Goal: Transaction & Acquisition: Purchase product/service

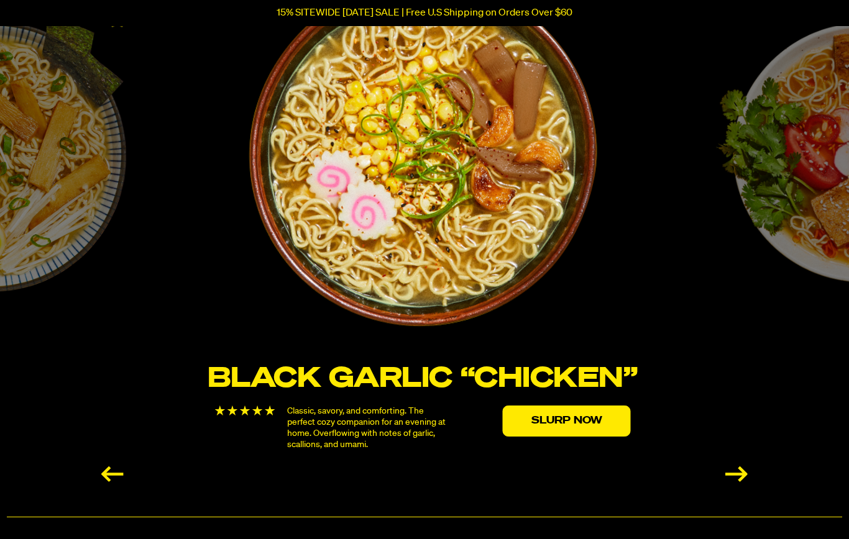
scroll to position [2110, 0]
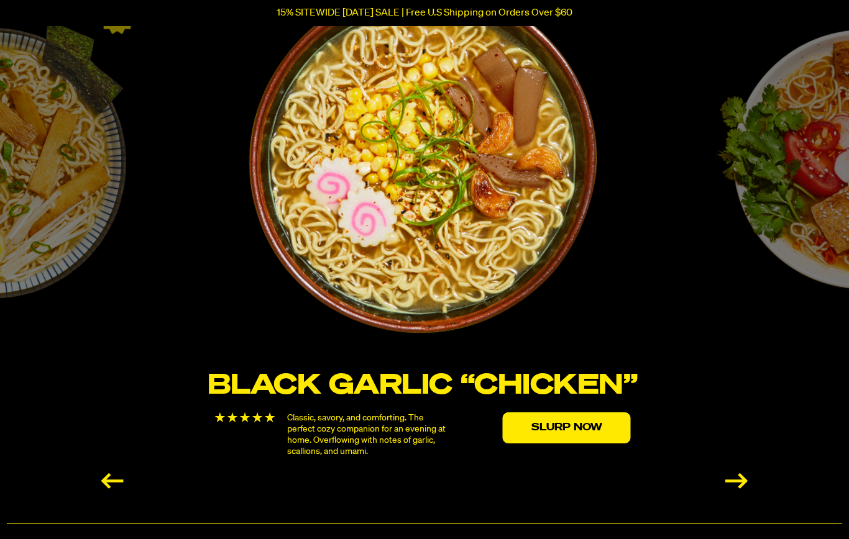
click at [736, 476] on div "Next slide" at bounding box center [736, 481] width 22 height 16
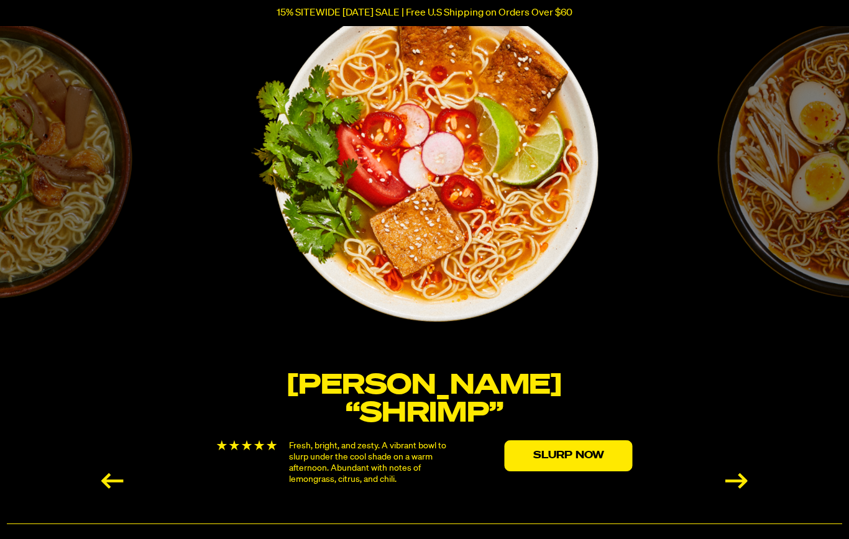
click at [736, 481] on div "Next slide" at bounding box center [736, 481] width 22 height 16
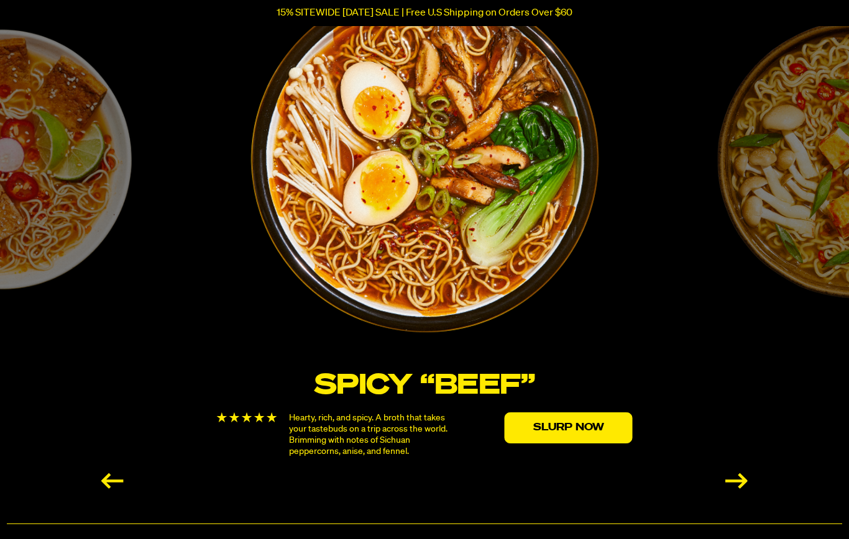
click at [739, 478] on div "Next slide" at bounding box center [736, 481] width 22 height 16
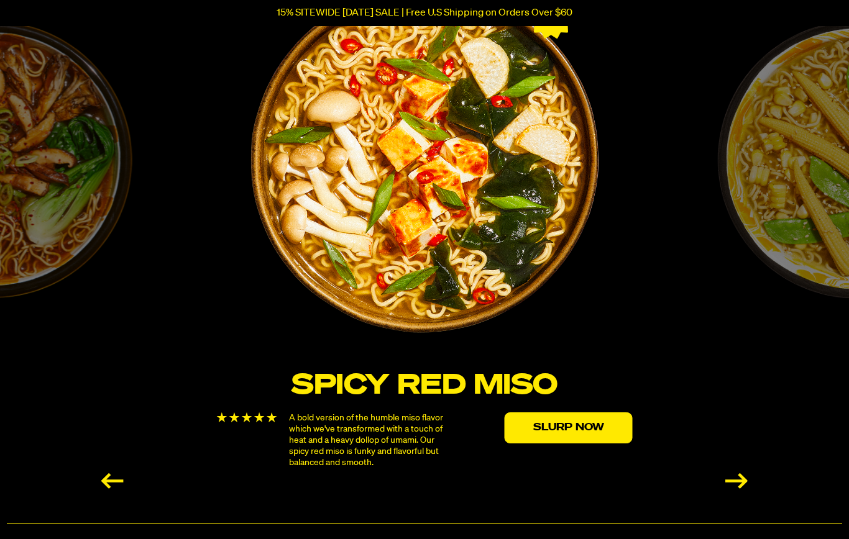
click at [739, 479] on div "Next slide" at bounding box center [736, 481] width 22 height 16
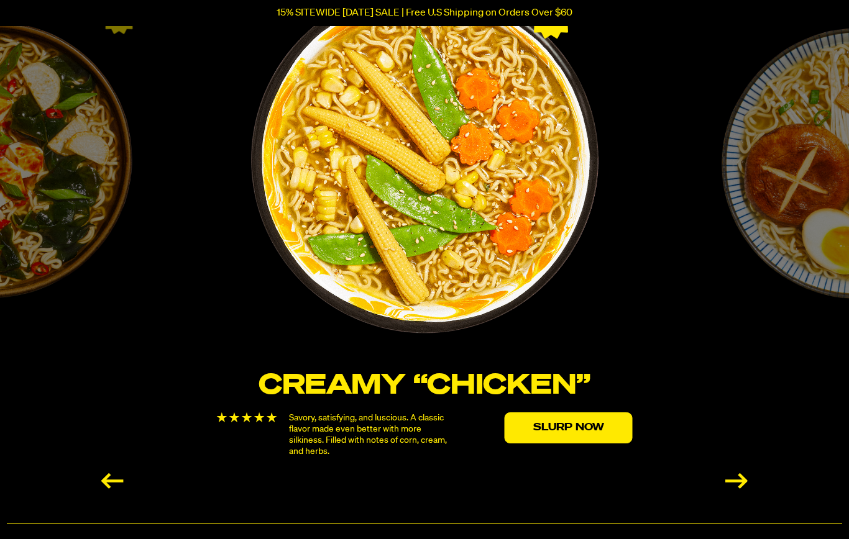
click at [738, 479] on div "Next slide" at bounding box center [736, 481] width 22 height 16
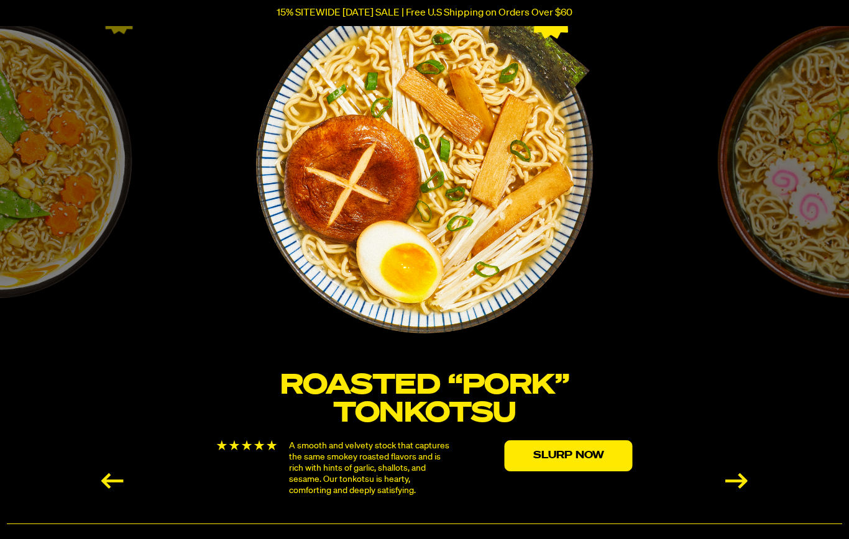
click at [741, 476] on div "Next slide" at bounding box center [736, 481] width 22 height 16
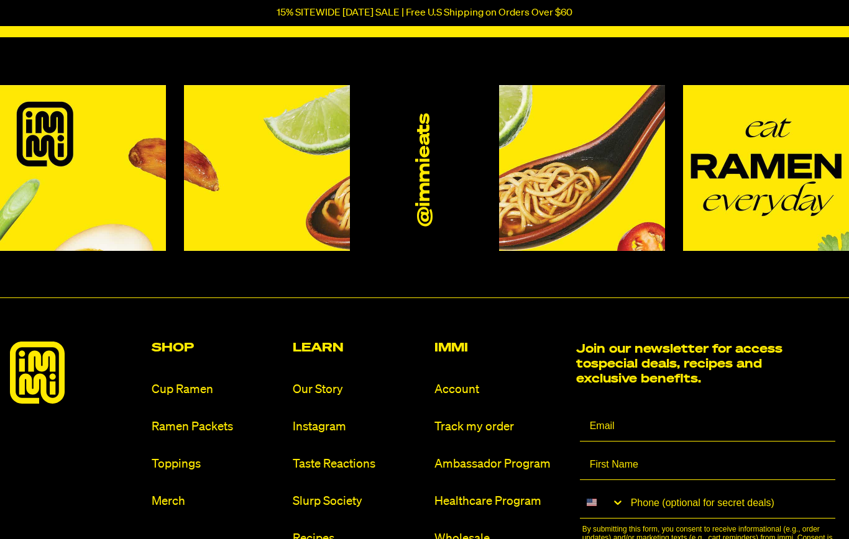
scroll to position [5543, 0]
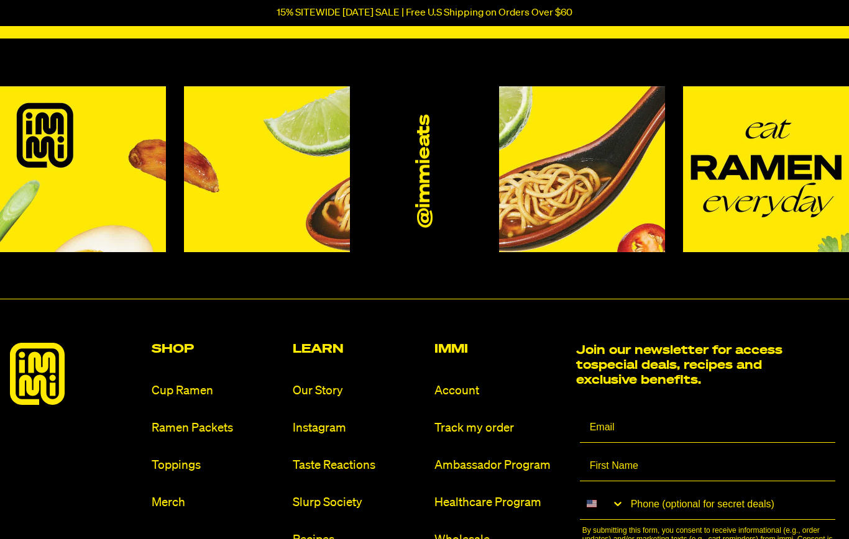
click at [179, 344] on h2 "Shop" at bounding box center [218, 350] width 132 height 12
click at [208, 427] on link "Ramen Packets" at bounding box center [218, 428] width 132 height 17
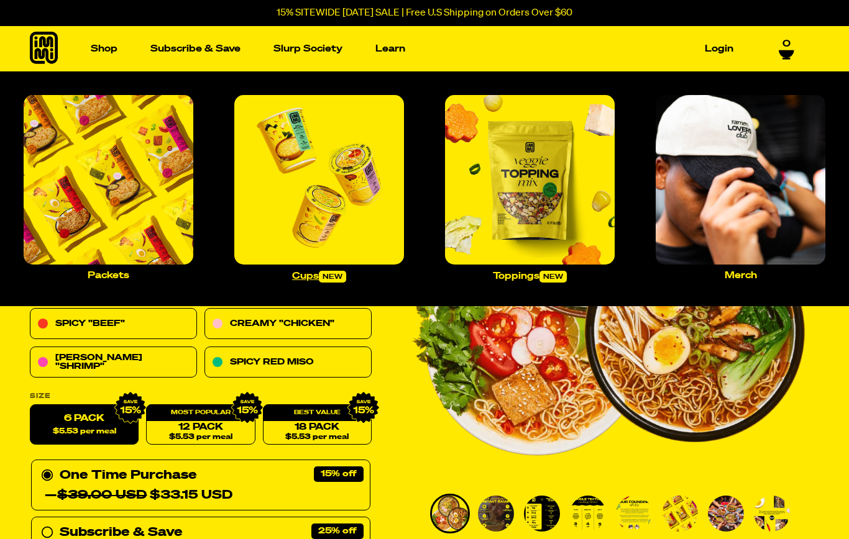
click at [345, 206] on img "Main navigation" at bounding box center [319, 180] width 170 height 170
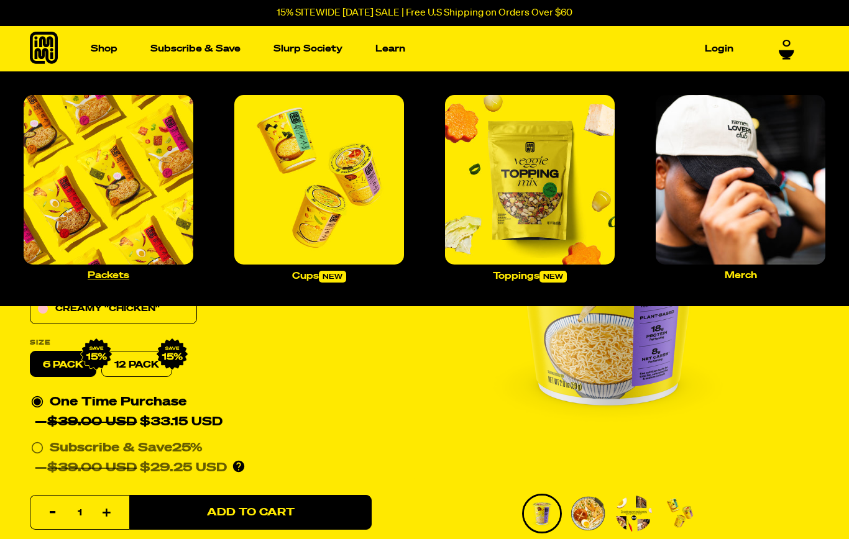
click at [142, 176] on img "Main navigation" at bounding box center [109, 180] width 170 height 170
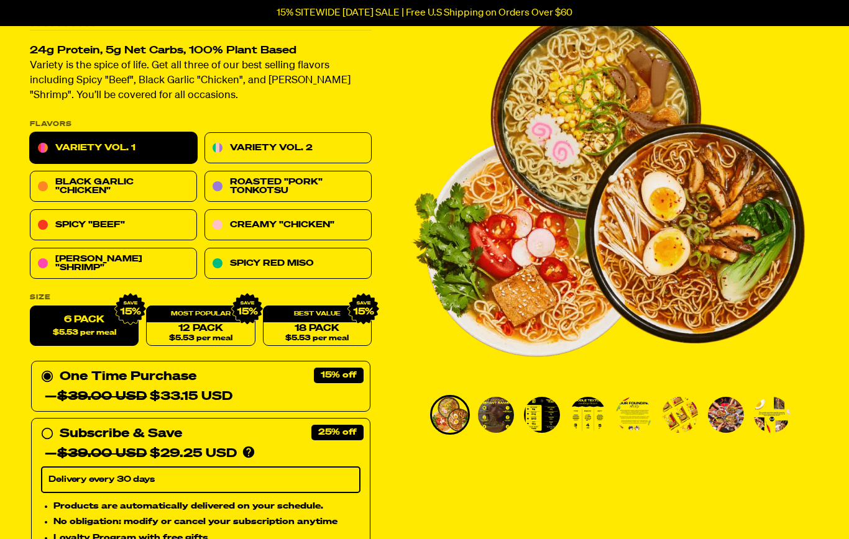
scroll to position [99, 0]
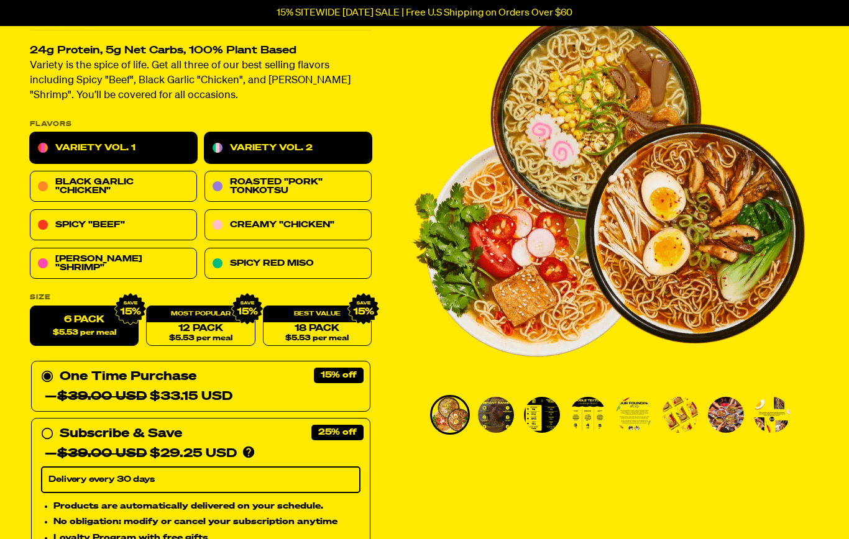
click at [314, 148] on link "Variety Vol. 2" at bounding box center [287, 148] width 167 height 31
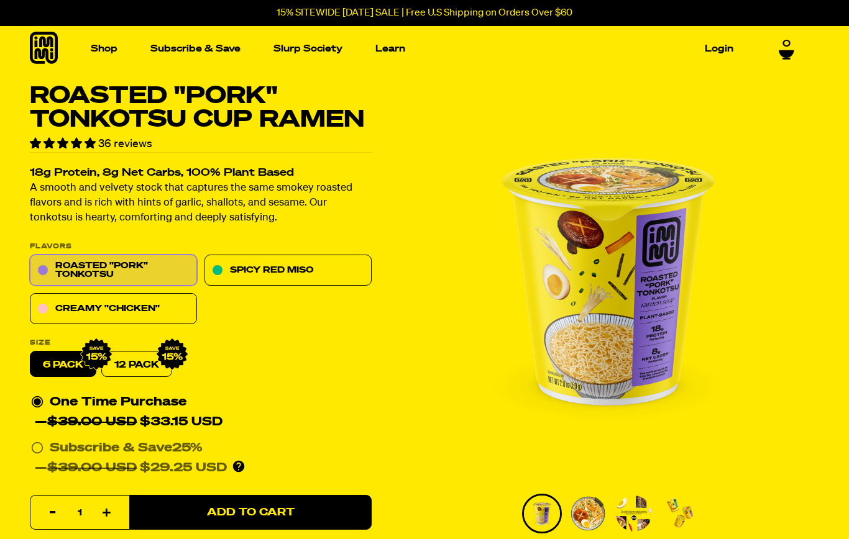
click at [52, 49] on icon at bounding box center [44, 48] width 28 height 32
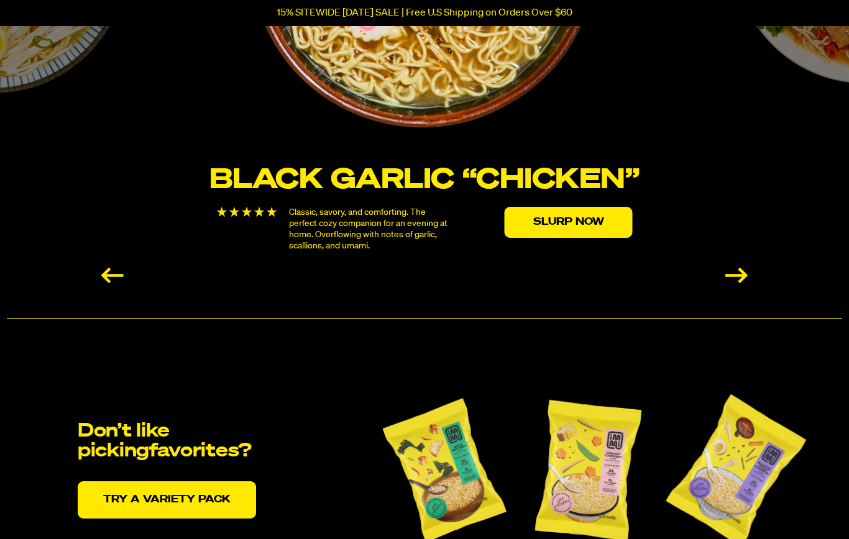
scroll to position [2258, 0]
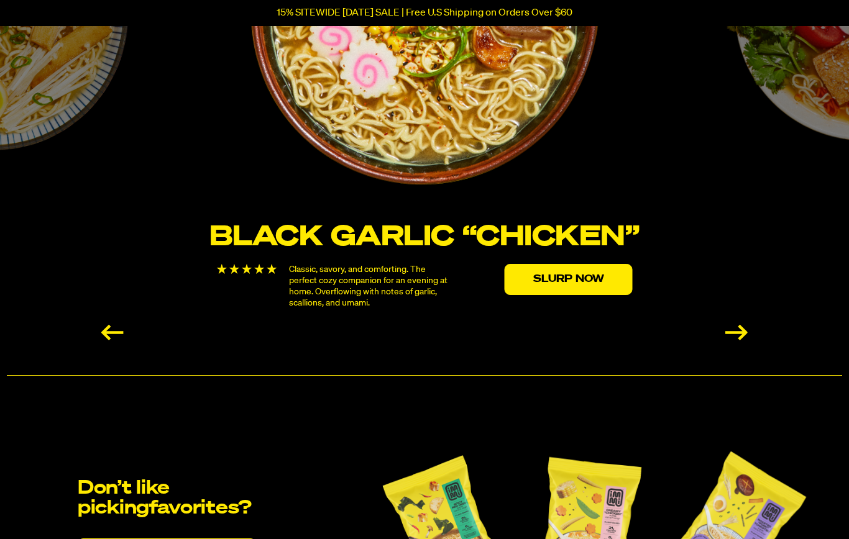
click at [737, 329] on div "Next slide" at bounding box center [736, 333] width 22 height 16
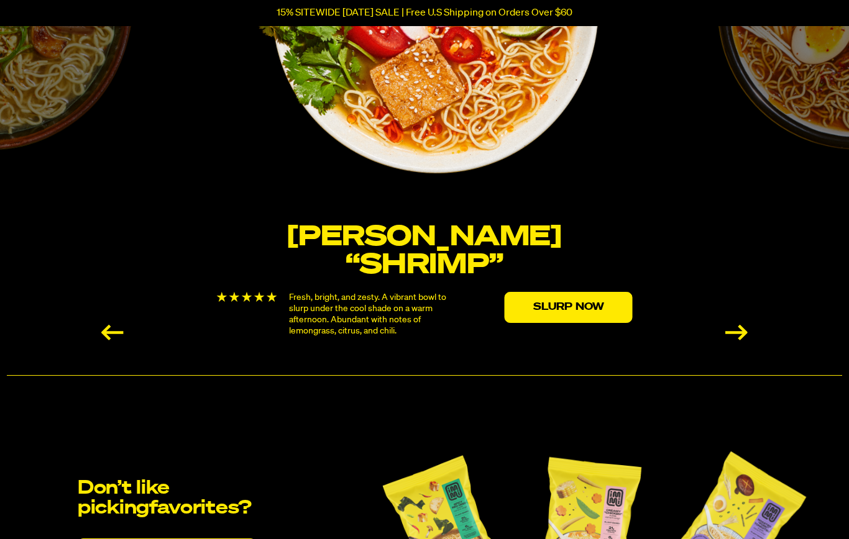
click at [738, 332] on div "Next slide" at bounding box center [736, 333] width 22 height 16
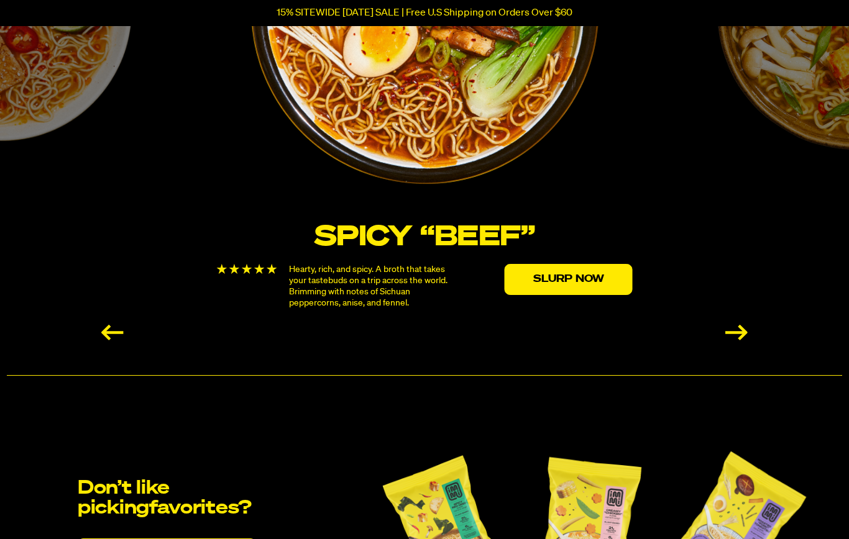
click at [741, 328] on div "Next slide" at bounding box center [736, 333] width 22 height 16
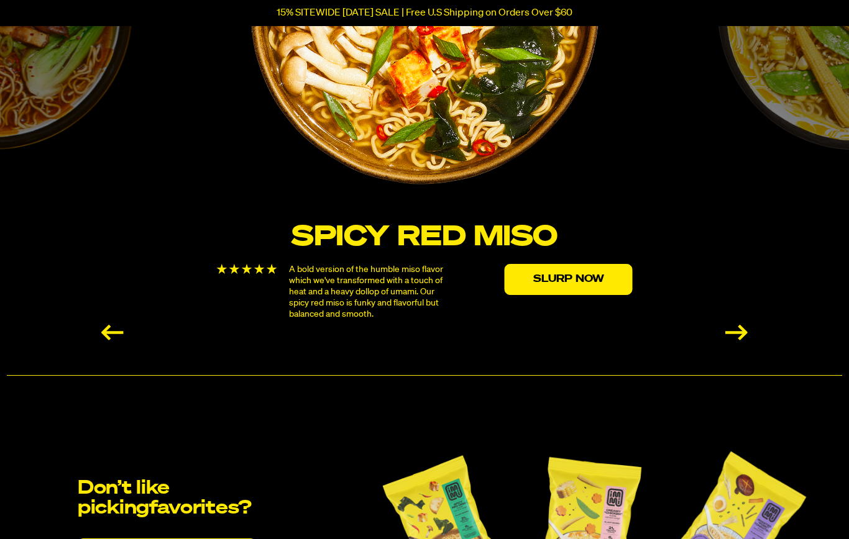
click at [736, 332] on div "Next slide" at bounding box center [736, 333] width 22 height 16
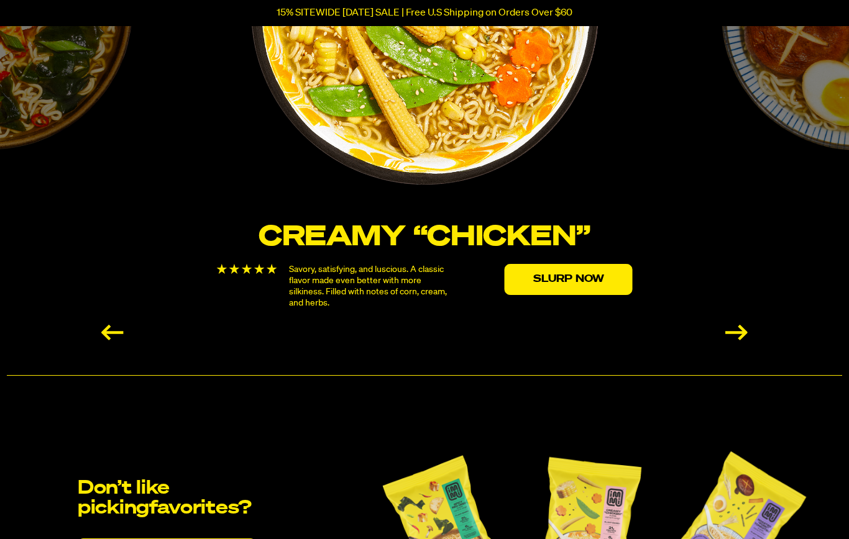
click at [737, 333] on div "Next slide" at bounding box center [736, 333] width 22 height 16
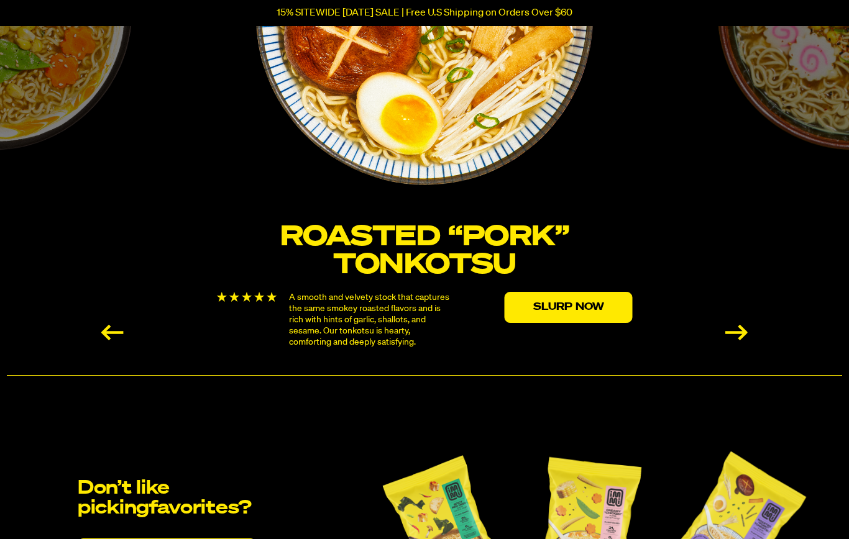
click at [738, 330] on div "Next slide" at bounding box center [736, 333] width 22 height 16
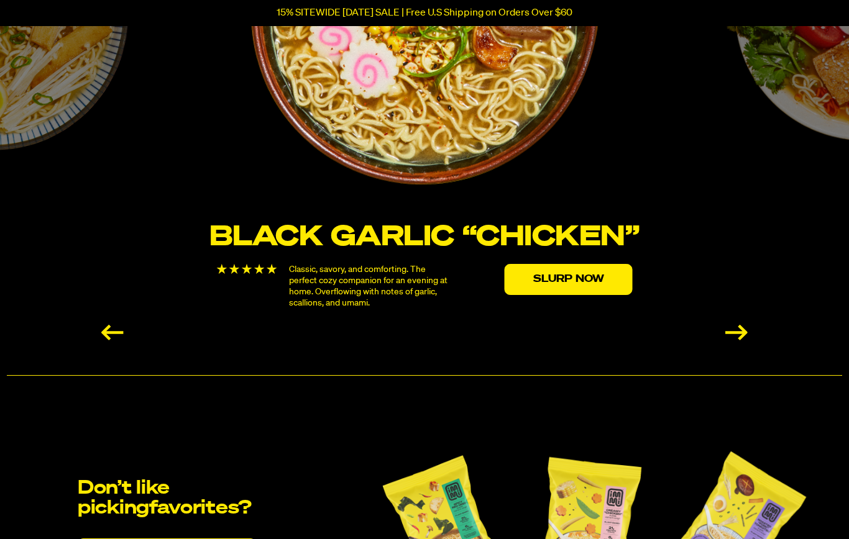
click at [737, 331] on div "Next slide" at bounding box center [736, 333] width 22 height 16
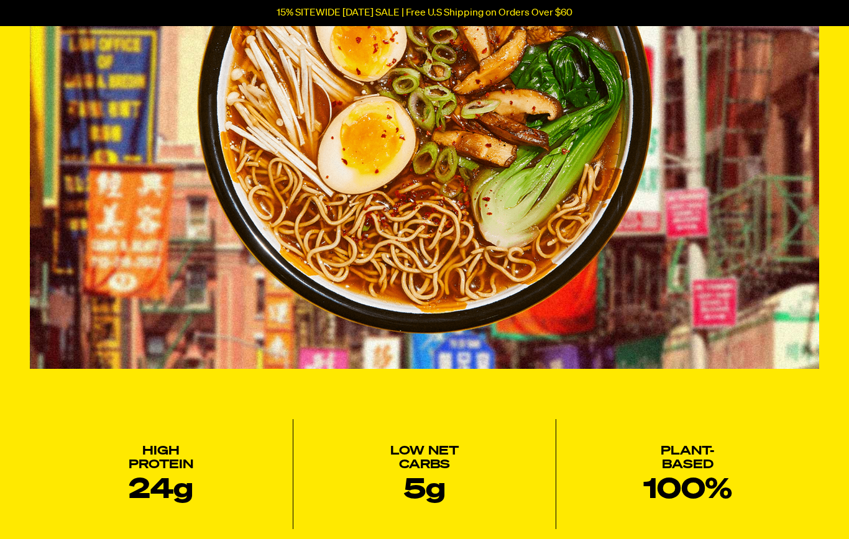
scroll to position [0, 0]
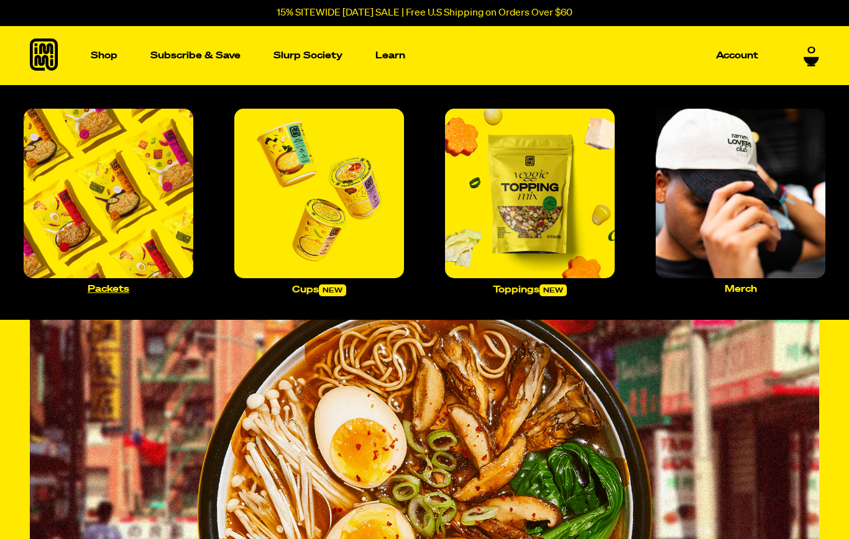
click at [103, 296] on link "Packets" at bounding box center [109, 201] width 180 height 195
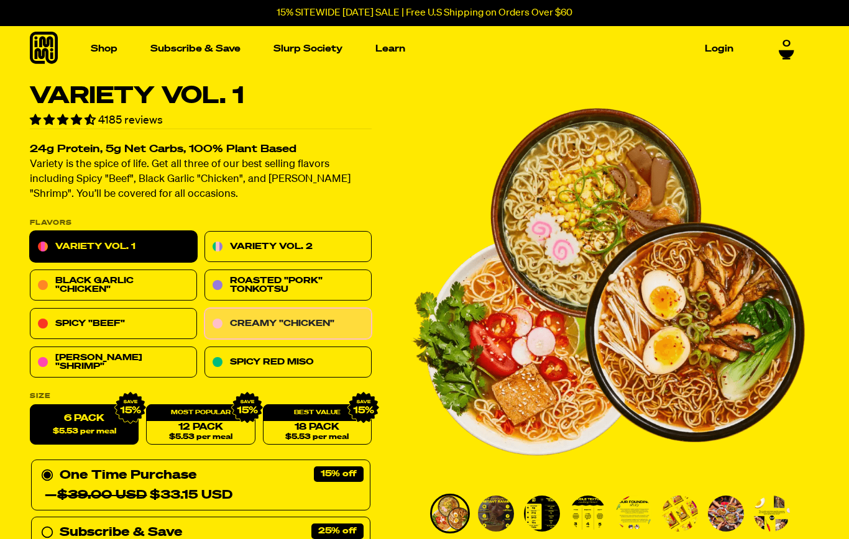
click at [327, 319] on link "Creamy "Chicken"" at bounding box center [287, 324] width 167 height 31
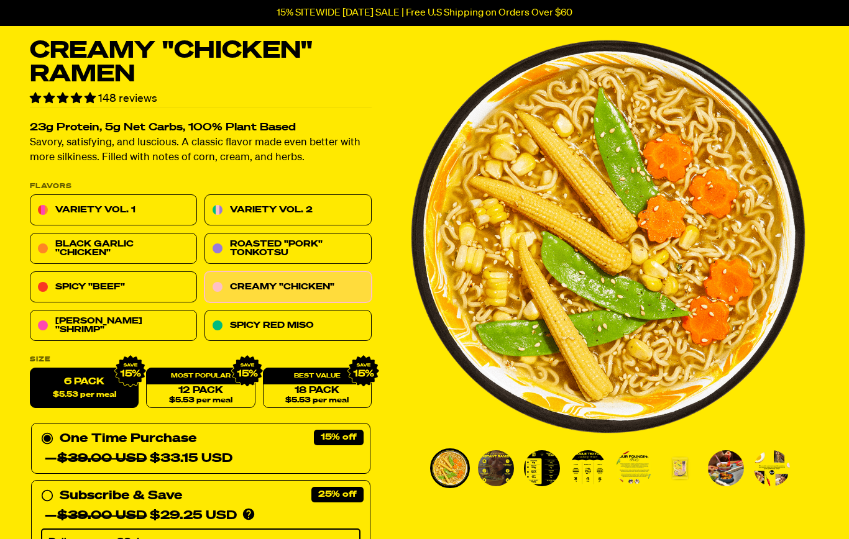
scroll to position [45, 0]
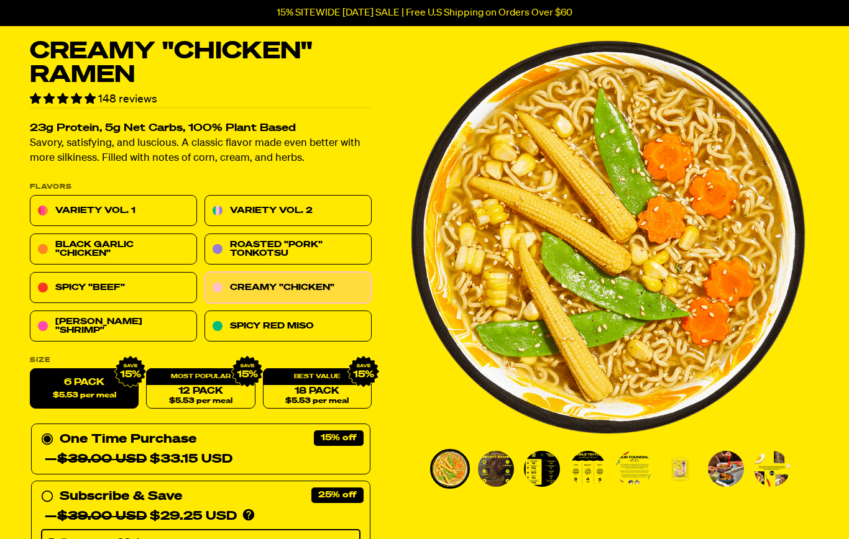
click at [286, 454] on div "One Time Purchase — $39.00 USD $33.15 USD" at bounding box center [200, 450] width 319 height 40
click at [49, 430] on input "One Time Purchase — $39.00 USD $33.15 USD" at bounding box center [45, 430] width 8 height 0
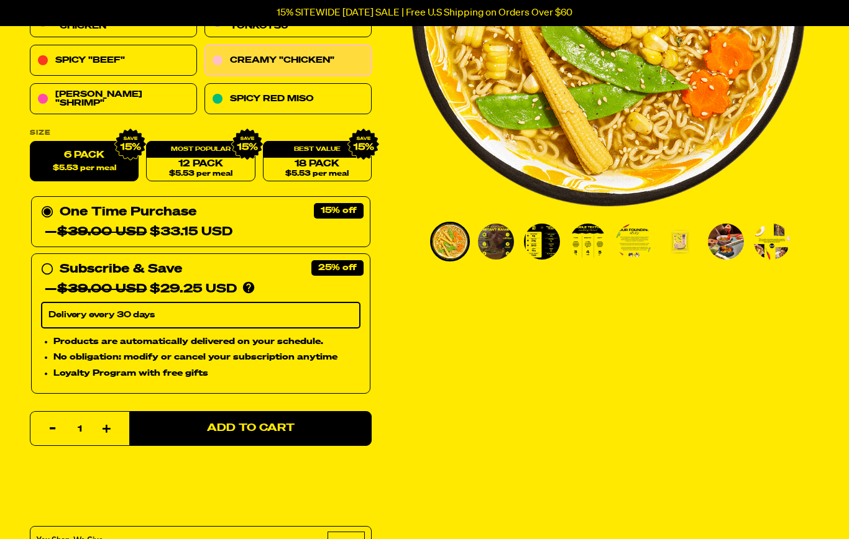
scroll to position [272, 0]
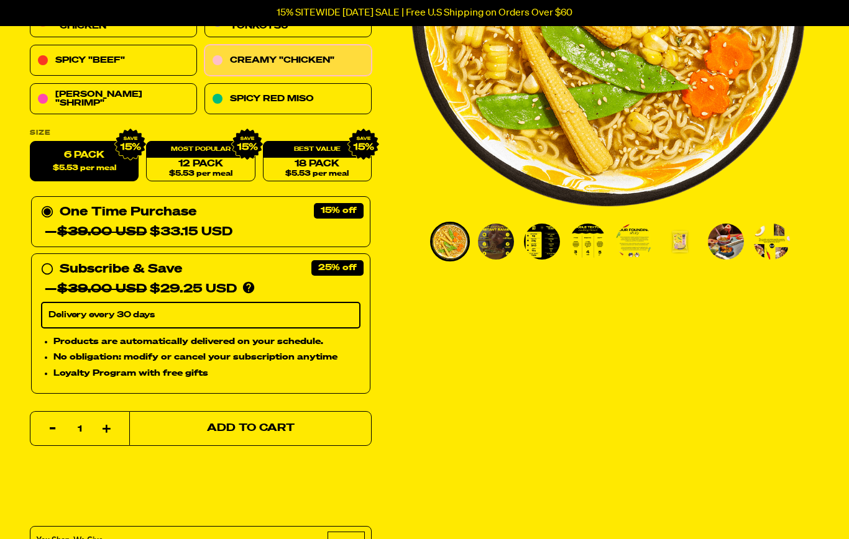
click at [298, 431] on button "Add to Cart" at bounding box center [250, 428] width 242 height 35
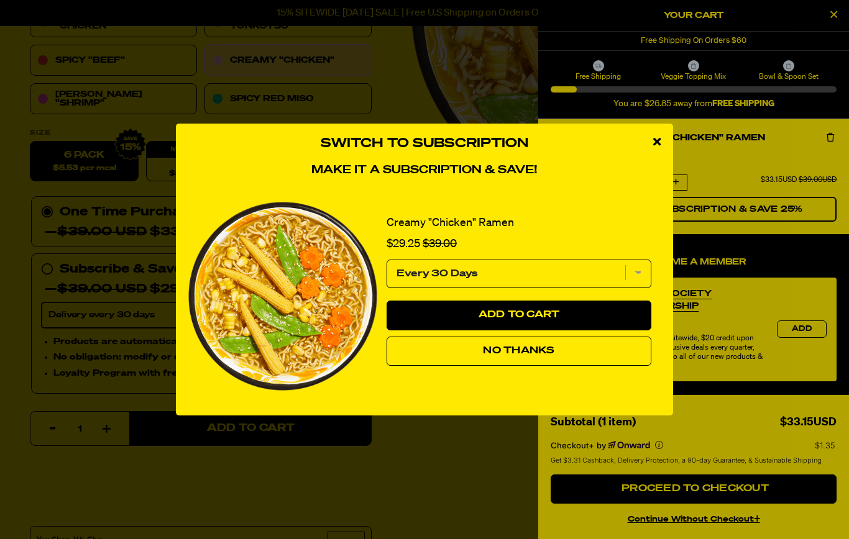
click at [518, 347] on span "No Thanks" at bounding box center [518, 351] width 71 height 10
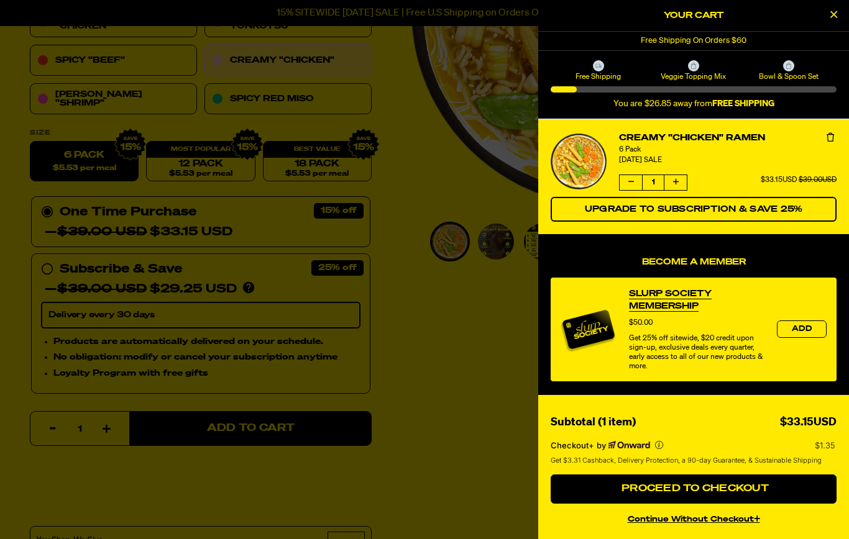
click at [831, 18] on icon "Close Cart" at bounding box center [833, 14] width 7 height 11
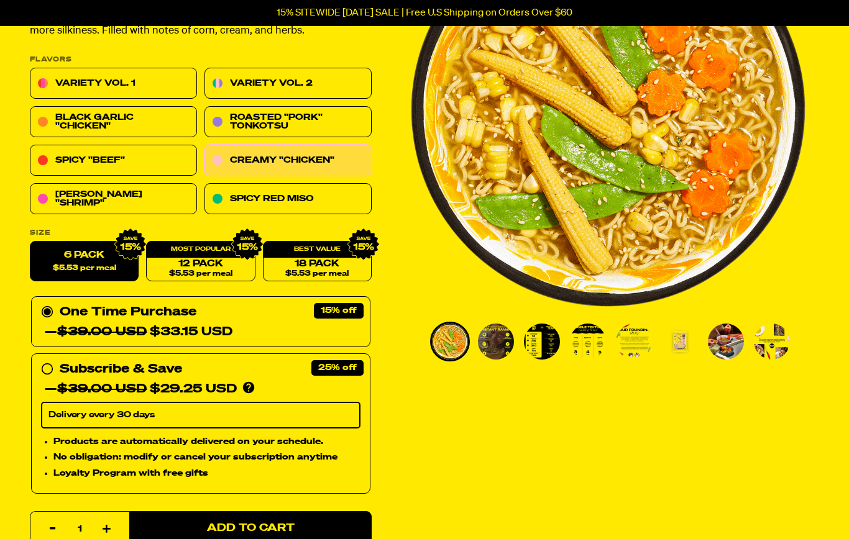
scroll to position [165, 0]
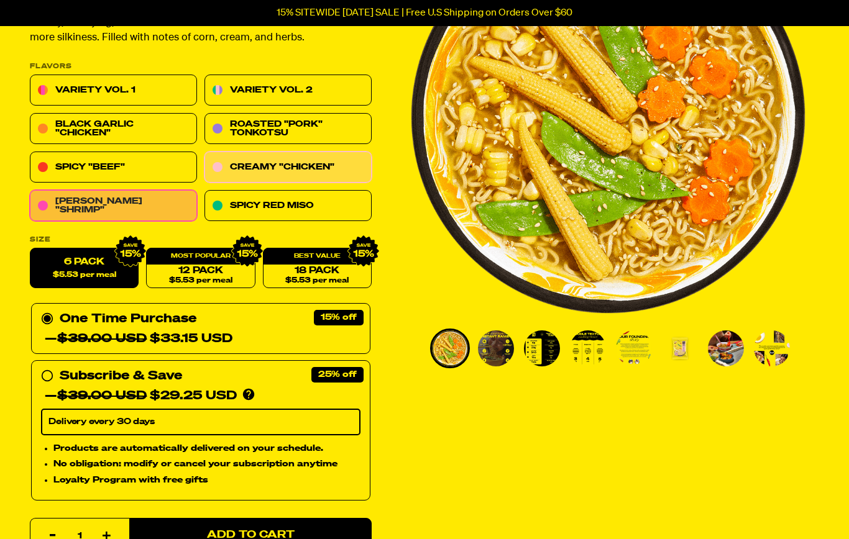
click at [148, 209] on link "[PERSON_NAME] "Shrimp"" at bounding box center [113, 206] width 167 height 31
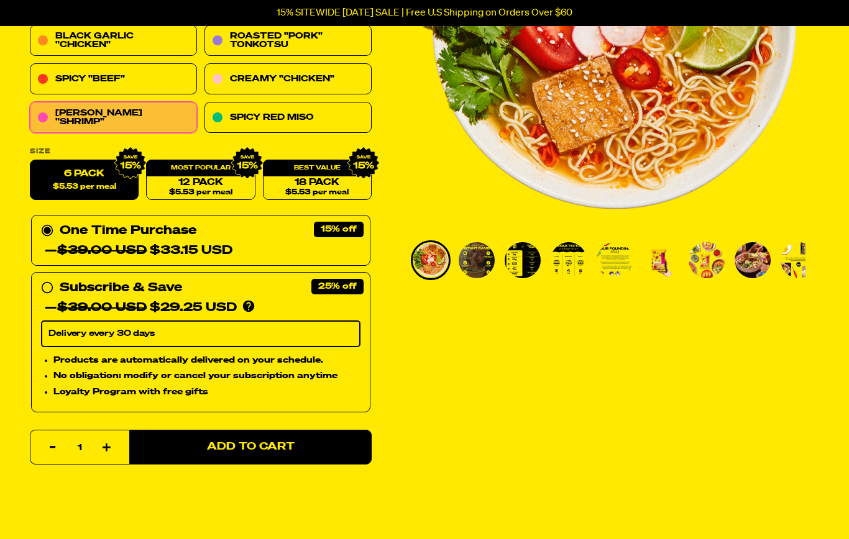
scroll to position [253, 0]
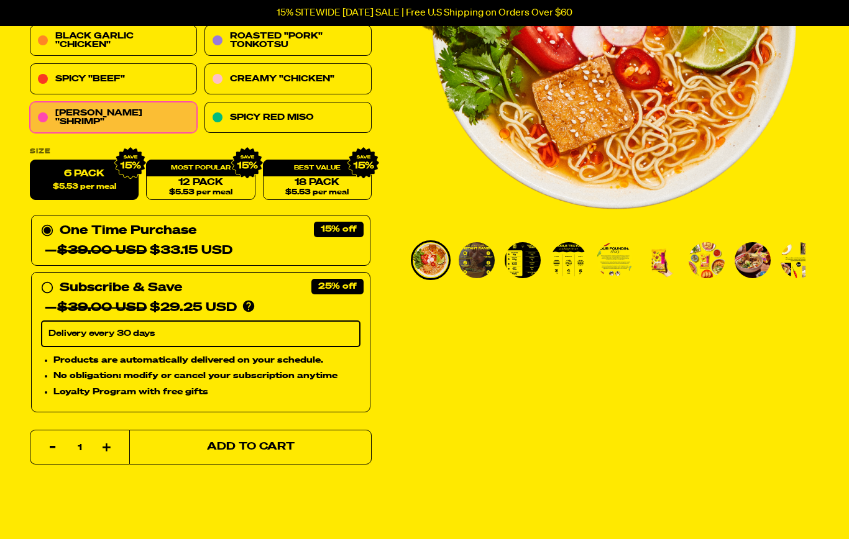
click at [299, 449] on button "Add to Cart" at bounding box center [250, 447] width 242 height 35
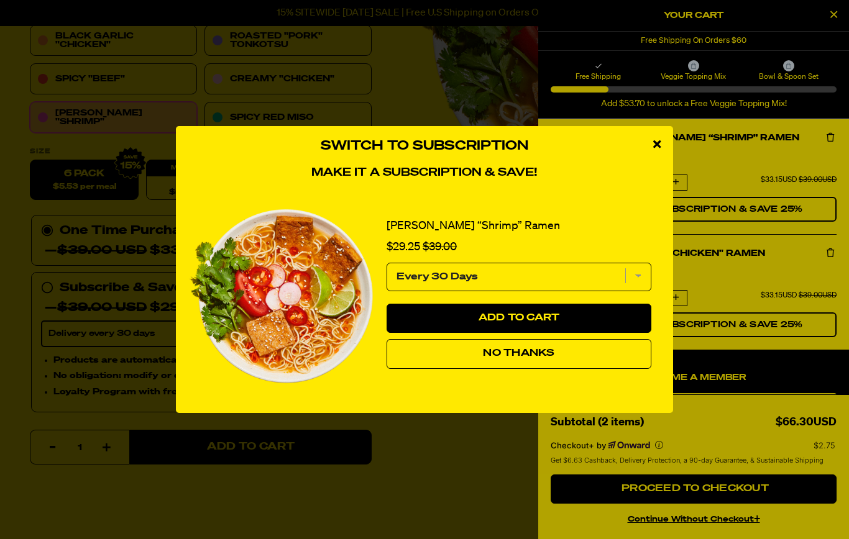
click at [657, 147] on icon "close modal" at bounding box center [656, 144] width 7 height 11
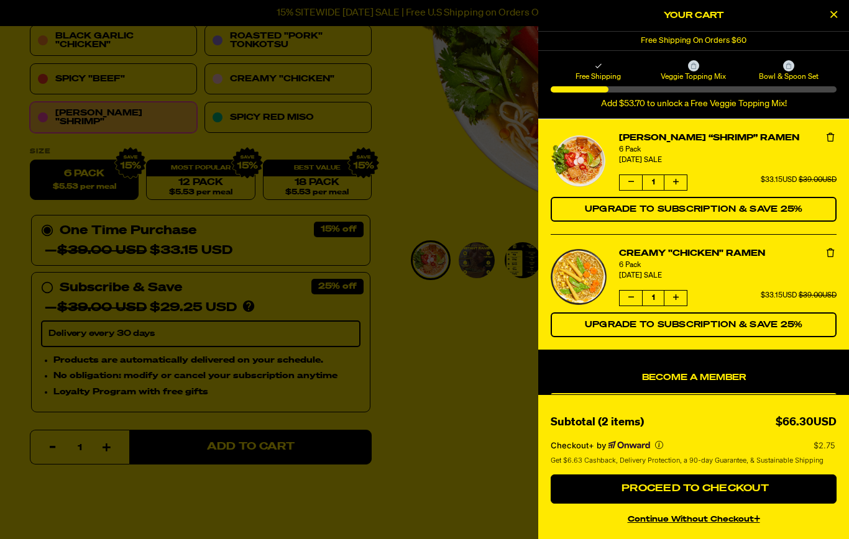
click at [834, 20] on icon "Close Cart" at bounding box center [833, 14] width 7 height 11
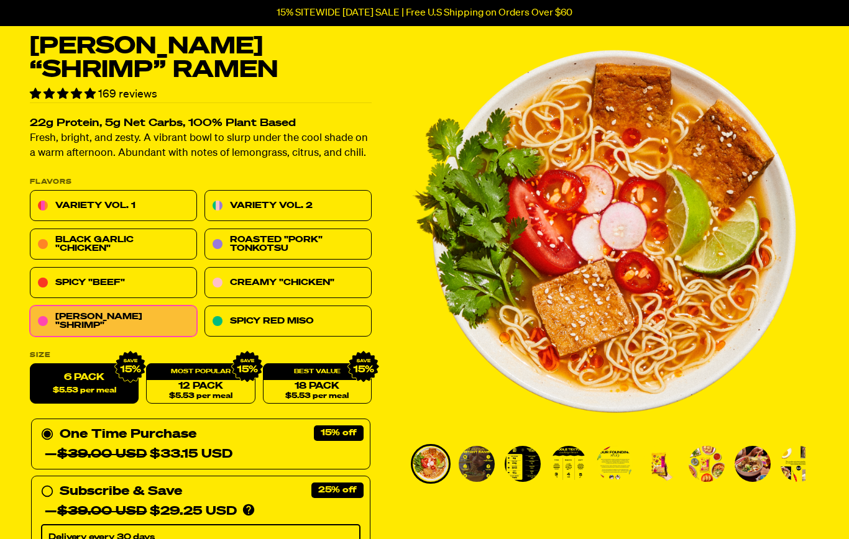
scroll to position [50, 0]
click at [144, 279] on link "Spicy "Beef"" at bounding box center [113, 283] width 167 height 31
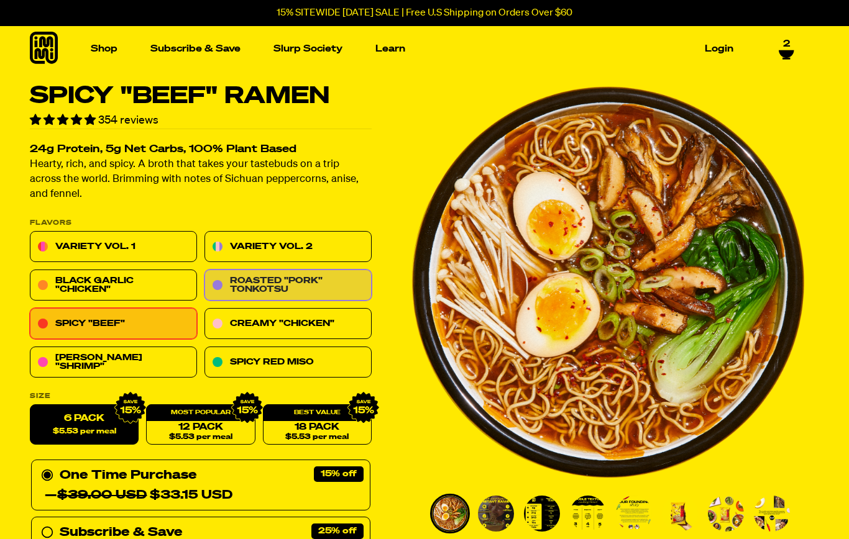
click at [335, 278] on link "Roasted "Pork" Tonkotsu" at bounding box center [287, 285] width 167 height 31
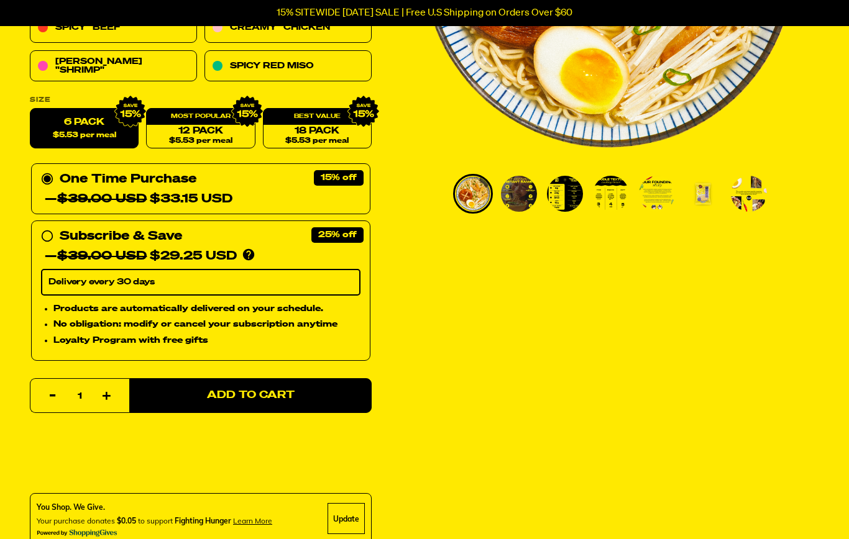
scroll to position [320, 0]
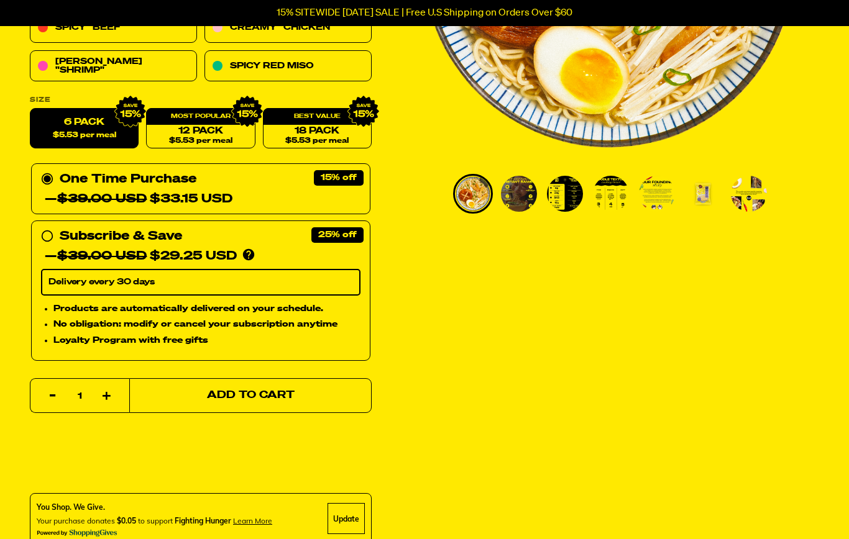
click at [285, 393] on span "Add to Cart" at bounding box center [251, 396] width 88 height 11
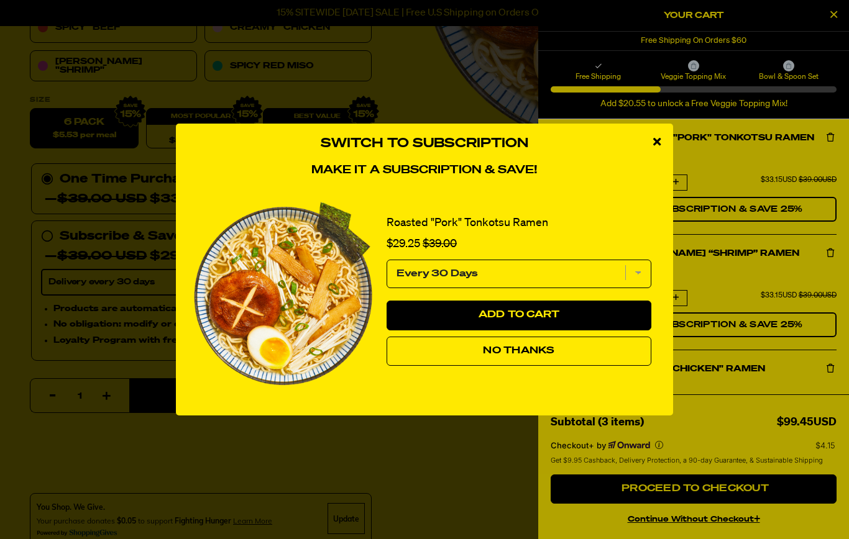
click at [654, 140] on icon "close modal" at bounding box center [656, 141] width 7 height 11
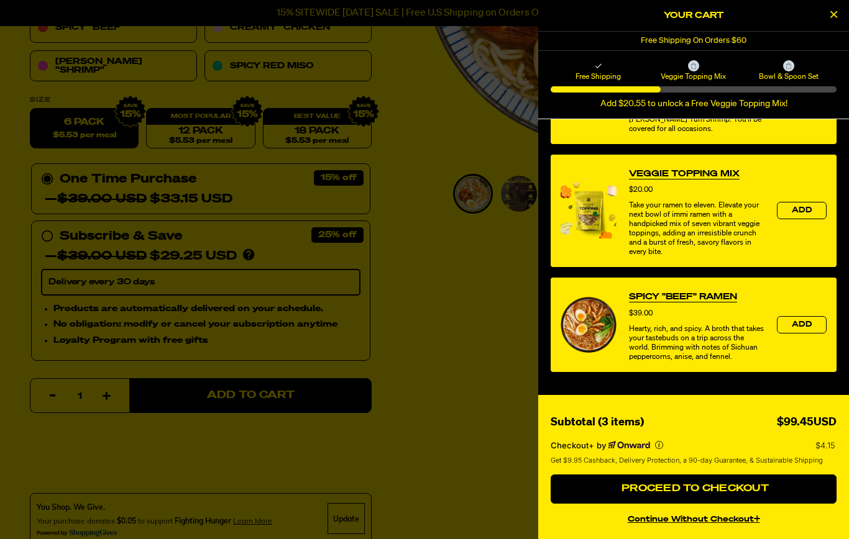
scroll to position [734, 0]
click at [832, 17] on icon "Close Cart" at bounding box center [833, 14] width 7 height 11
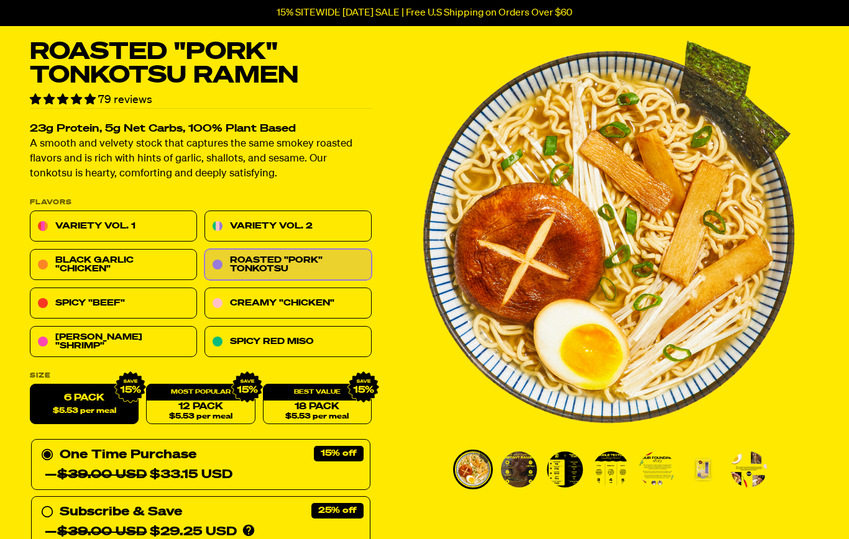
scroll to position [0, 0]
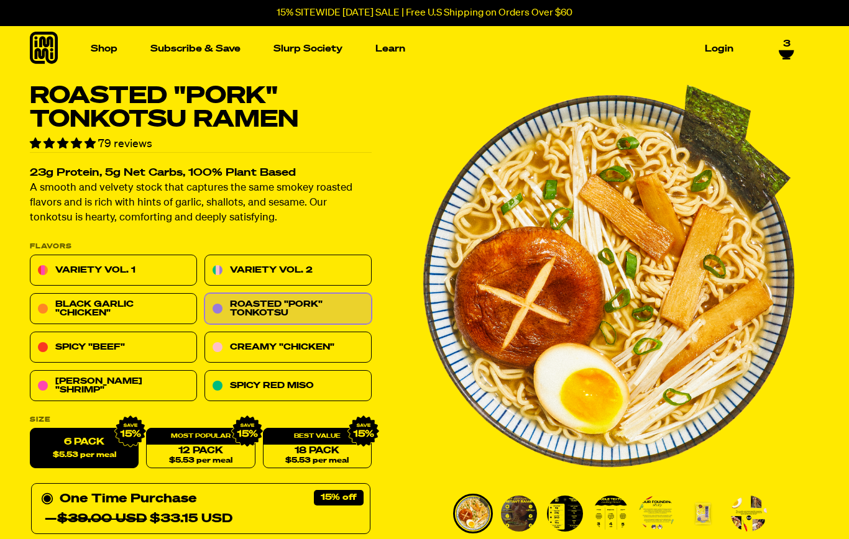
click at [788, 50] on icon at bounding box center [785, 53] width 15 height 7
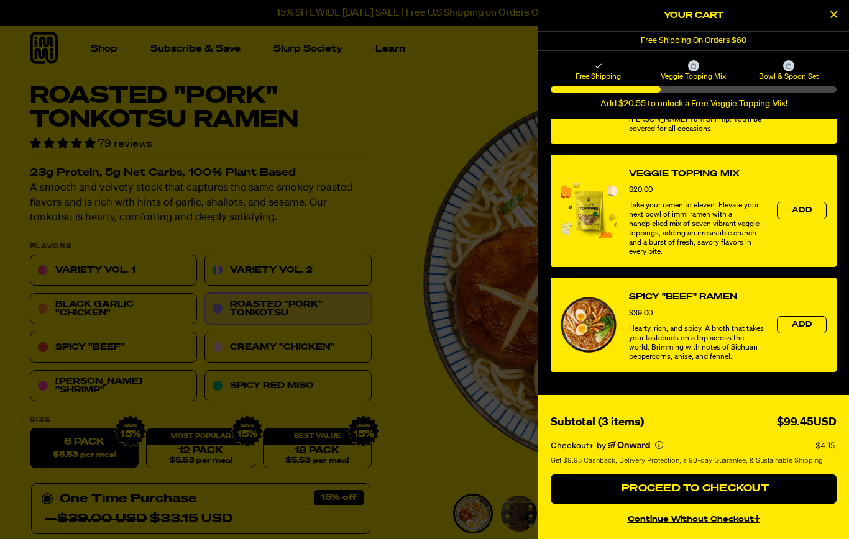
click at [808, 78] on span "Bowl & Spoon Set" at bounding box center [788, 76] width 91 height 10
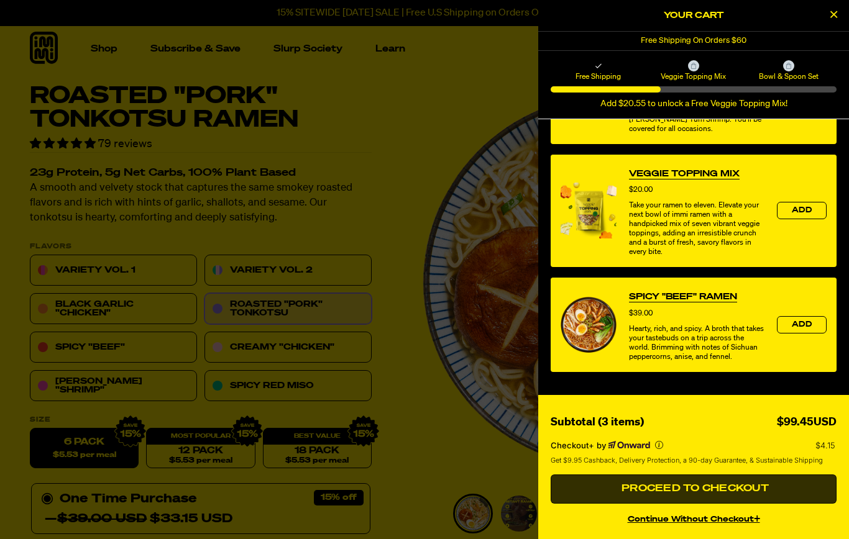
click at [793, 486] on button "Proceed to Checkout" at bounding box center [693, 490] width 286 height 30
